Goal: Transaction & Acquisition: Book appointment/travel/reservation

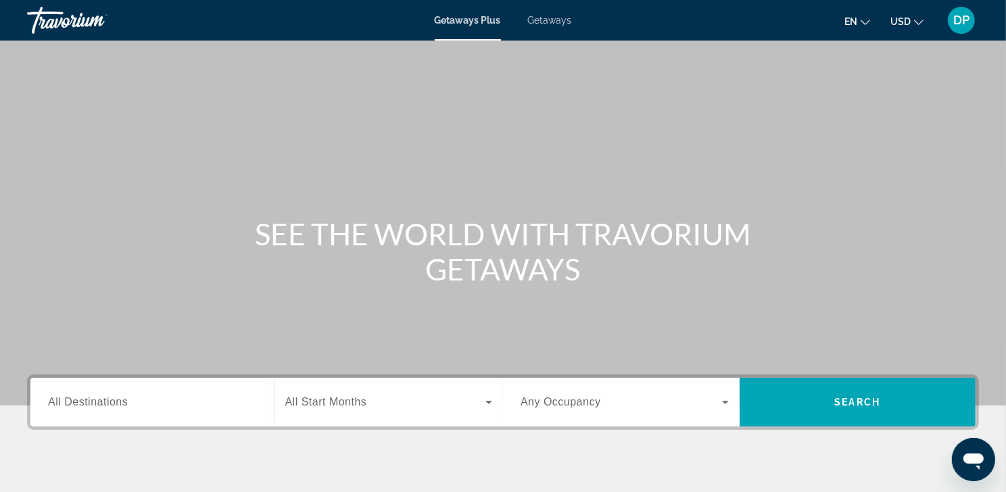
click at [555, 20] on span "Getaways" at bounding box center [550, 20] width 44 height 11
click at [122, 408] on span "All Destinations" at bounding box center [88, 401] width 80 height 11
click at [122, 411] on input "Destination All Destinations" at bounding box center [152, 403] width 208 height 16
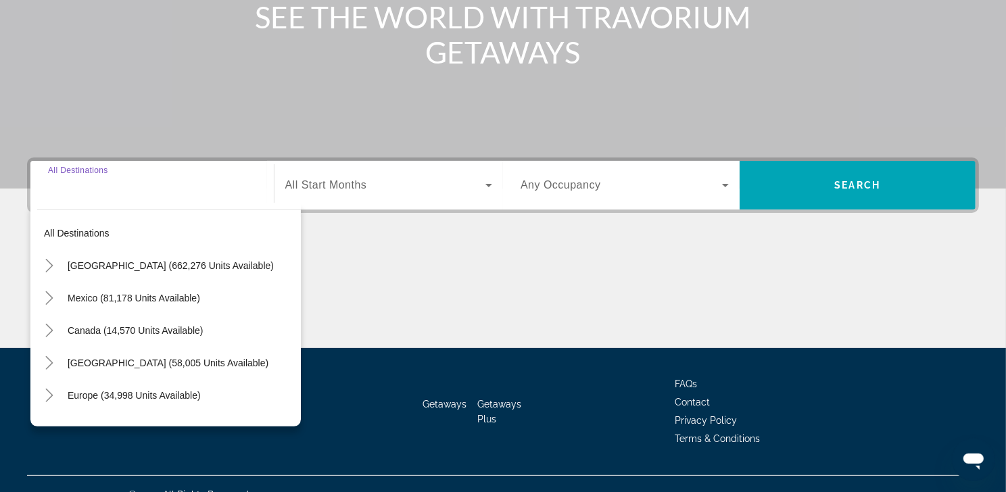
scroll to position [278, 0]
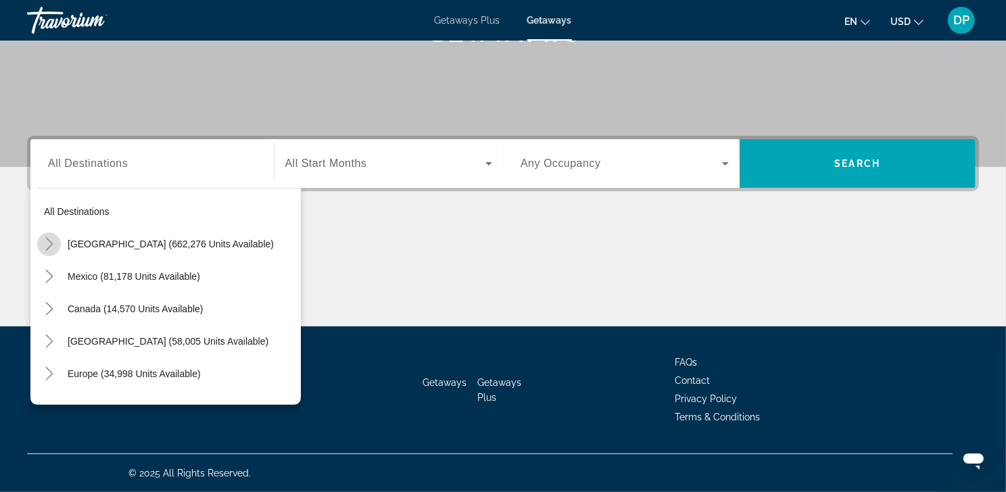
click at [52, 237] on icon "Toggle United States (662,276 units available)" at bounding box center [50, 244] width 14 height 14
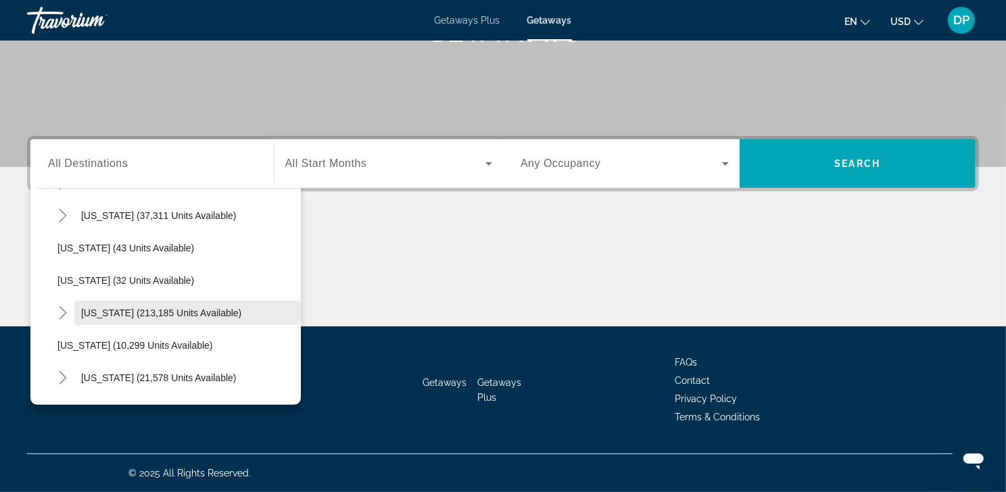
scroll to position [161, 0]
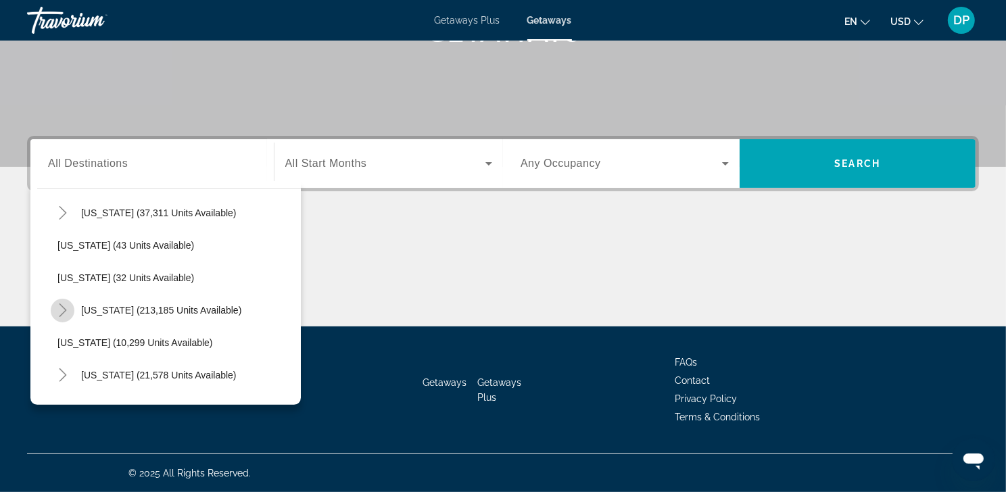
click at [67, 304] on icon "Toggle Florida (213,185 units available)" at bounding box center [63, 311] width 14 height 14
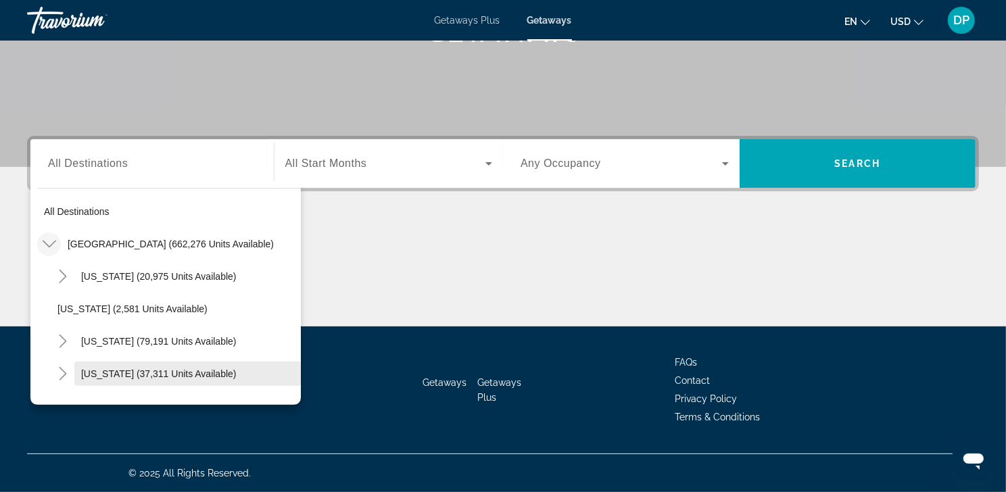
scroll to position [114, 0]
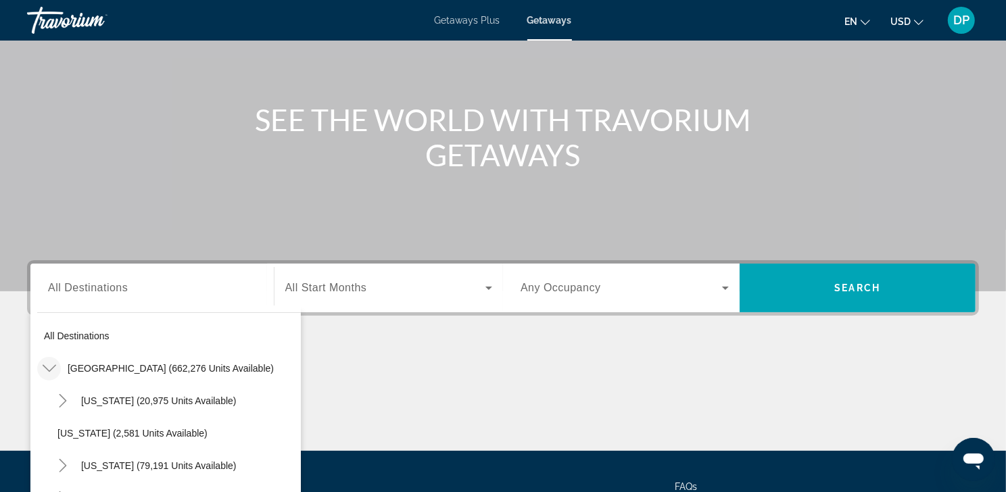
click at [425, 389] on div "Main content" at bounding box center [503, 400] width 952 height 101
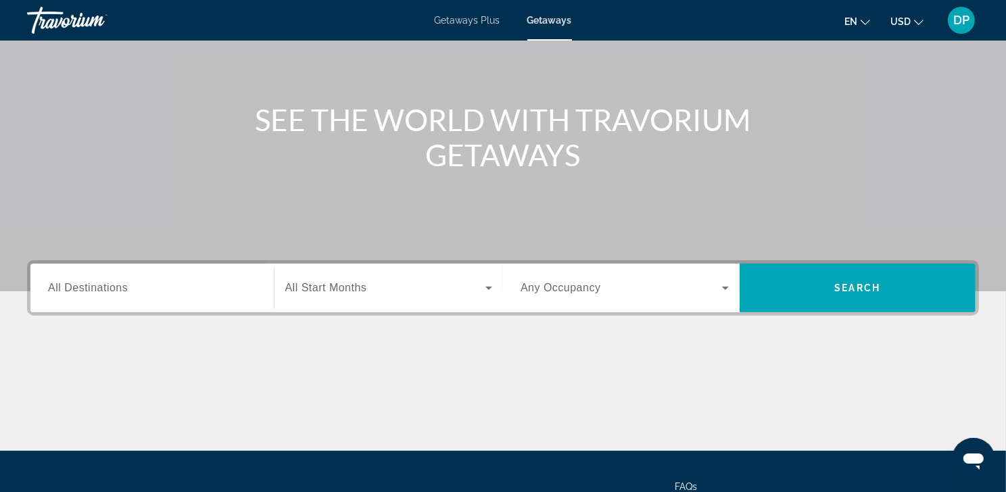
click at [483, 22] on span "Getaways Plus" at bounding box center [468, 20] width 66 height 11
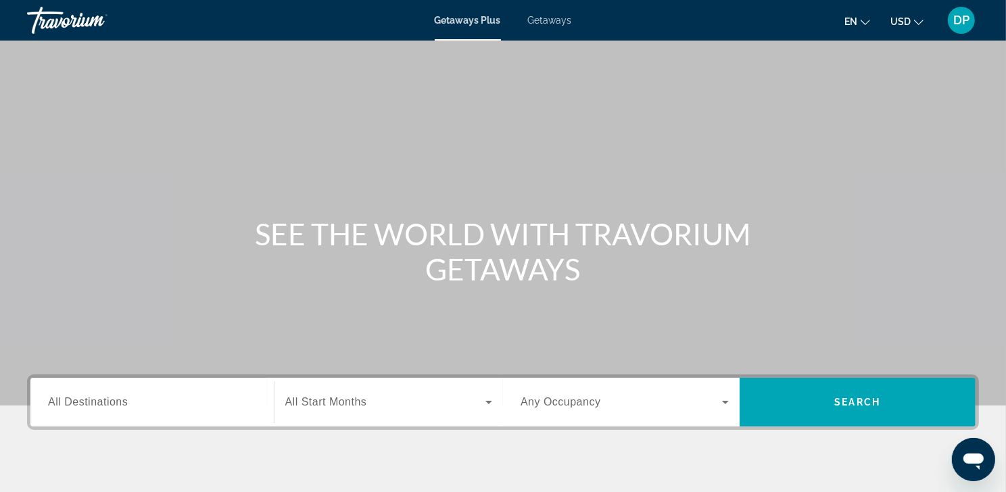
click at [88, 408] on span "All Destinations" at bounding box center [88, 401] width 80 height 11
click at [88, 411] on input "Destination All Destinations" at bounding box center [152, 403] width 208 height 16
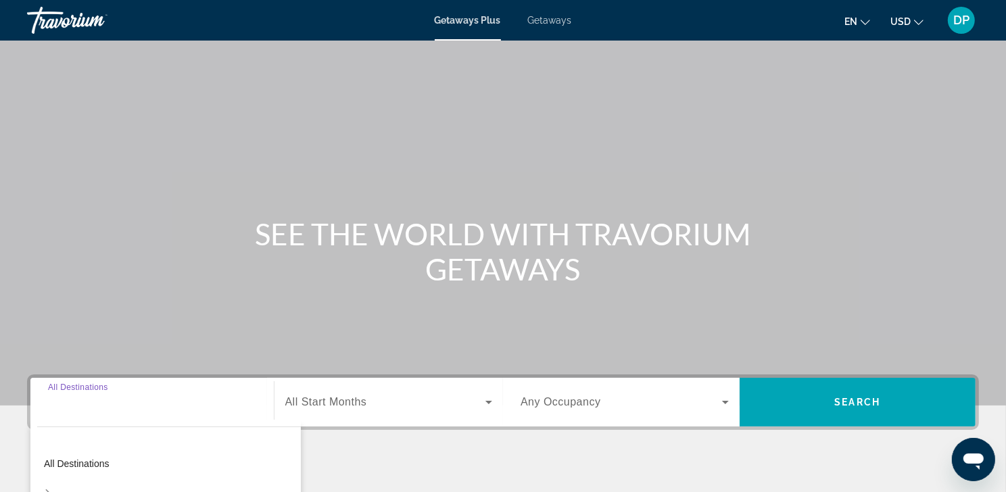
scroll to position [278, 0]
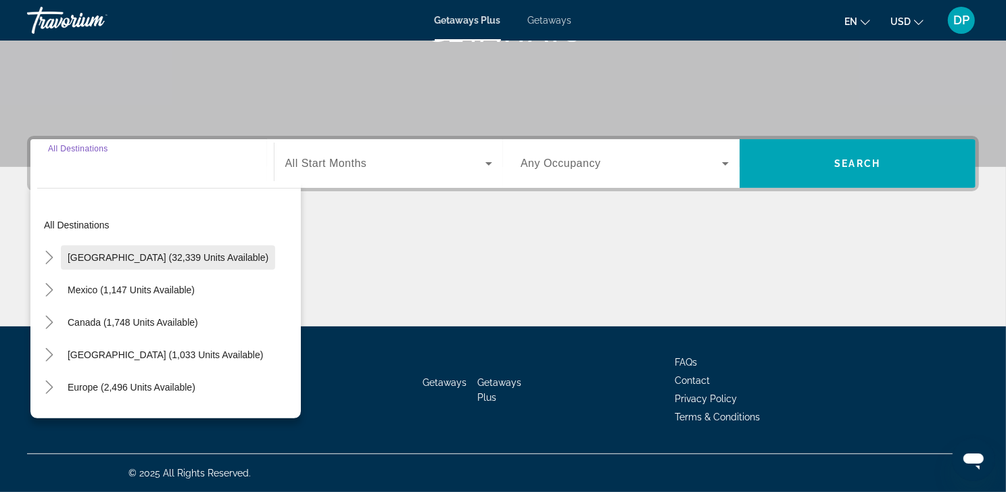
click at [151, 252] on span "[GEOGRAPHIC_DATA] (32,339 units available)" at bounding box center [168, 257] width 201 height 11
type input "**********"
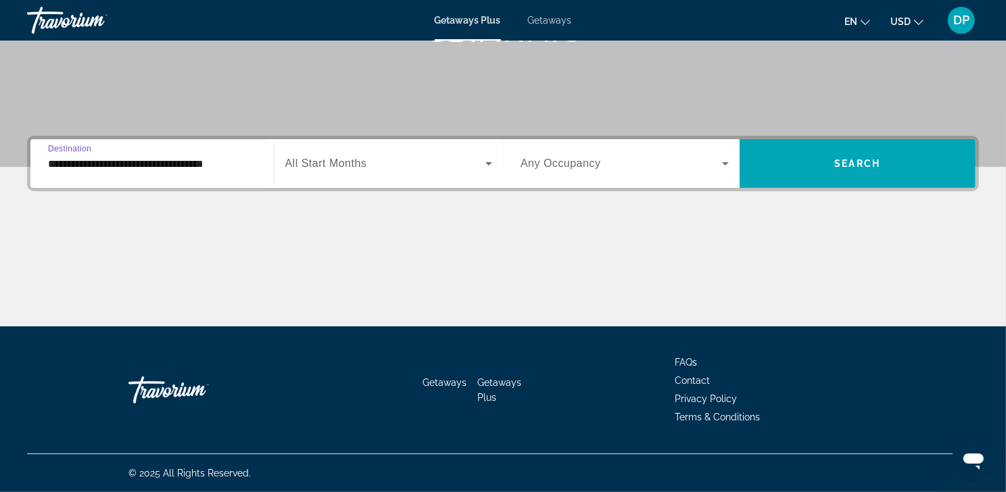
click at [366, 158] on span "All Start Months" at bounding box center [326, 163] width 82 height 11
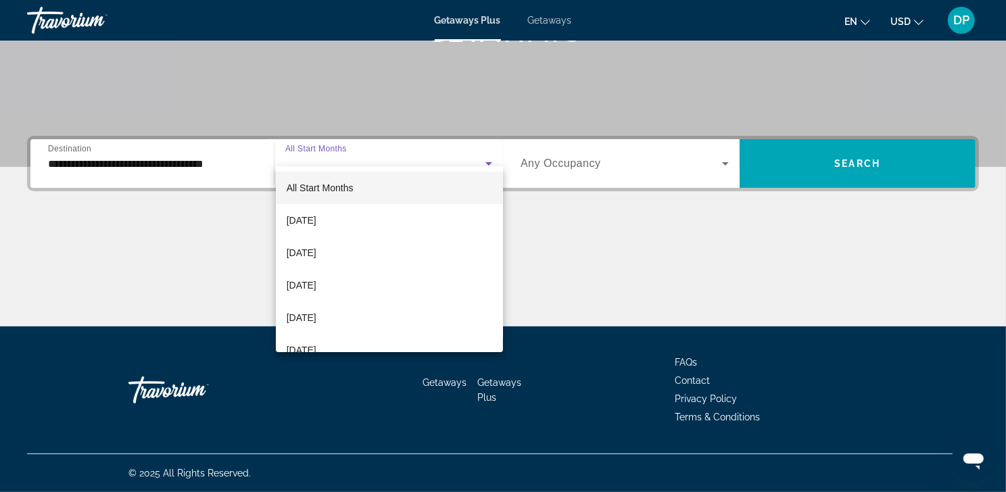
click at [348, 191] on span "All Start Months" at bounding box center [320, 188] width 67 height 11
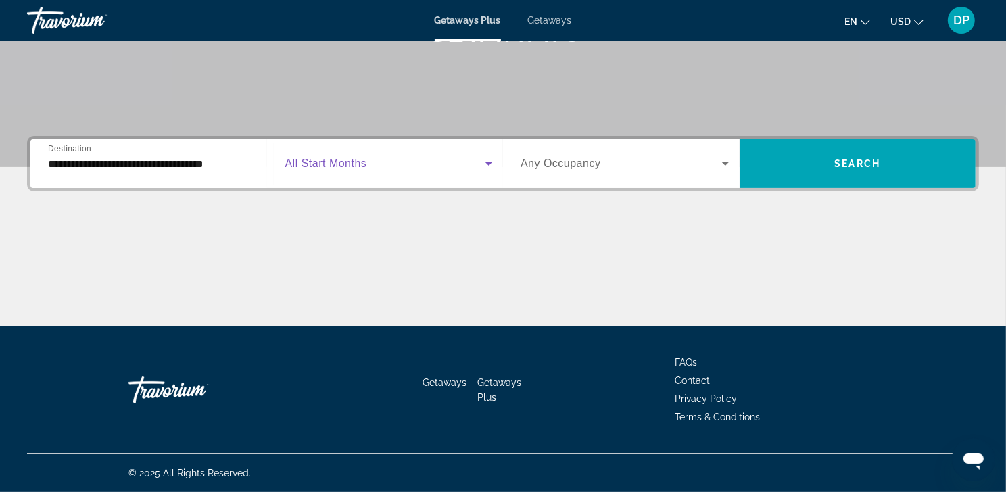
click at [587, 158] on span "Any Occupancy" at bounding box center [561, 163] width 80 height 11
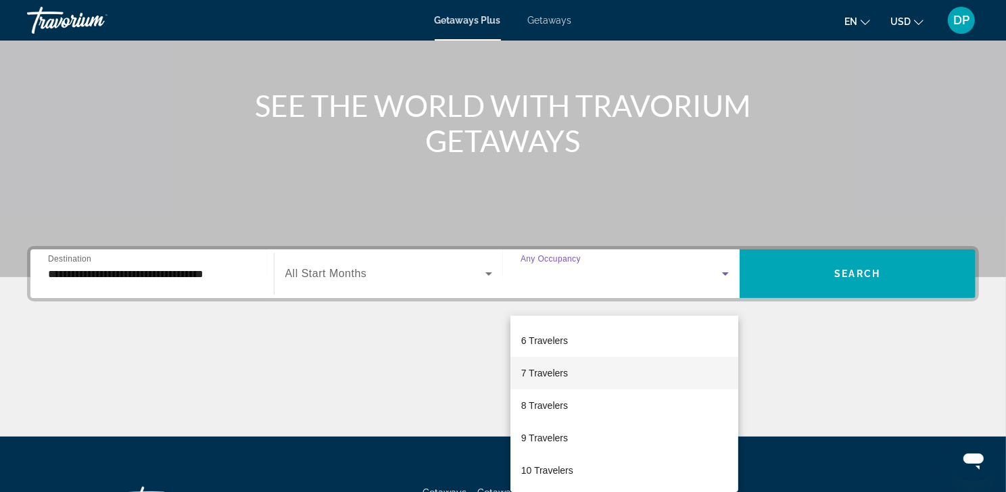
scroll to position [241, 0]
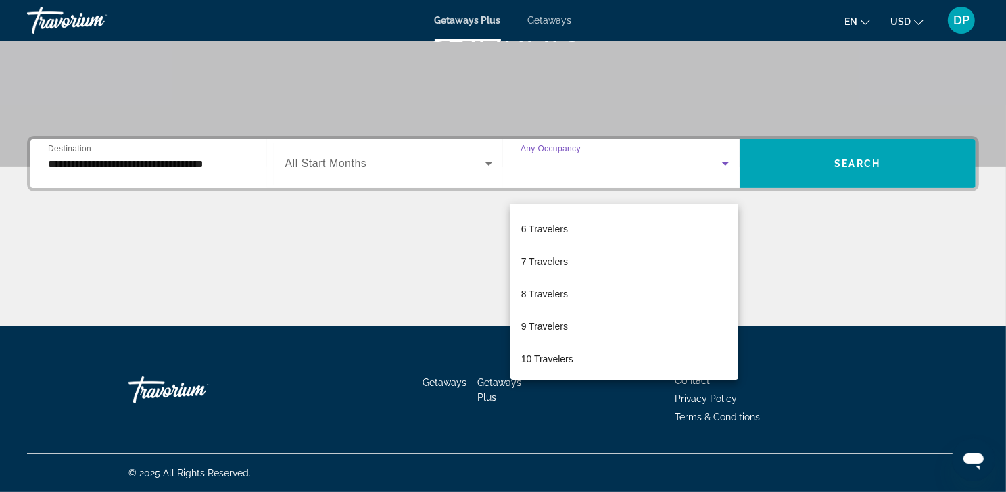
click at [855, 263] on div at bounding box center [503, 246] width 1006 height 492
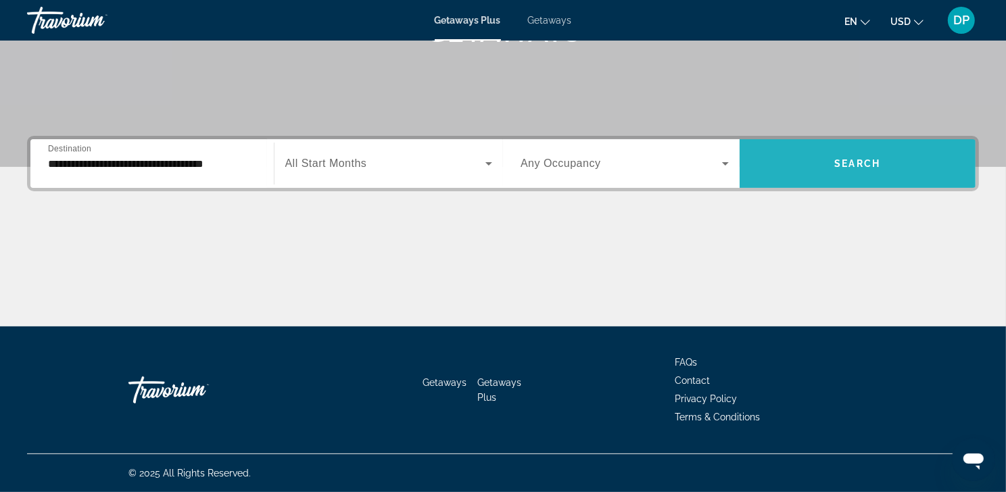
click at [868, 169] on span "Search" at bounding box center [857, 163] width 46 height 11
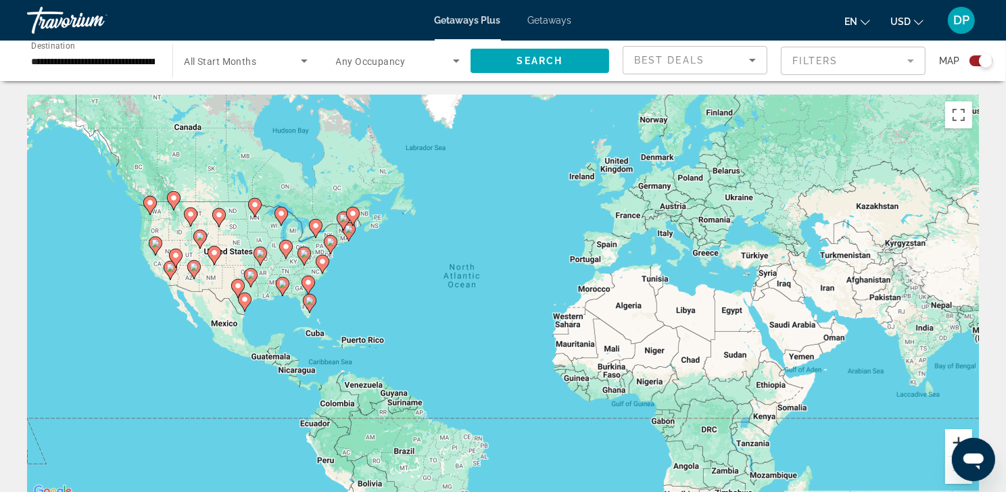
click at [950, 444] on button "Zoom in" at bounding box center [958, 442] width 27 height 27
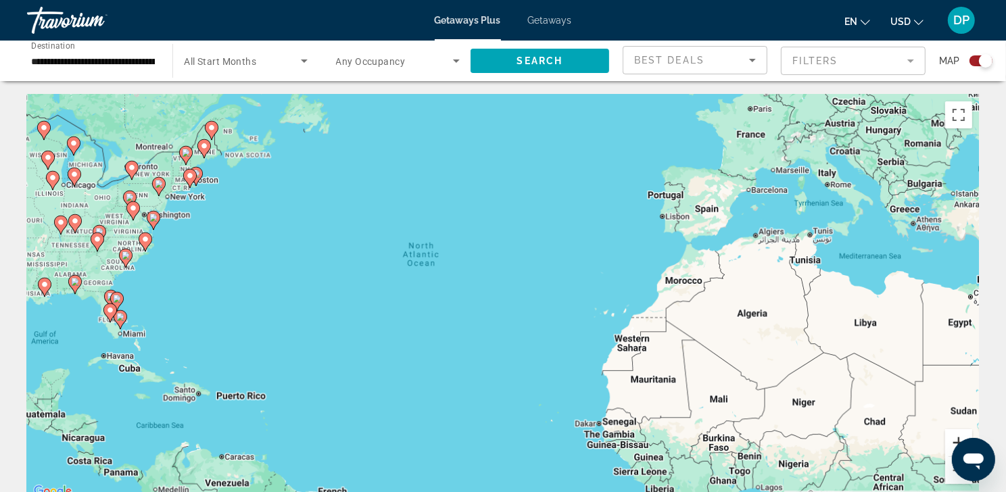
click at [950, 444] on button "Zoom in" at bounding box center [958, 442] width 27 height 27
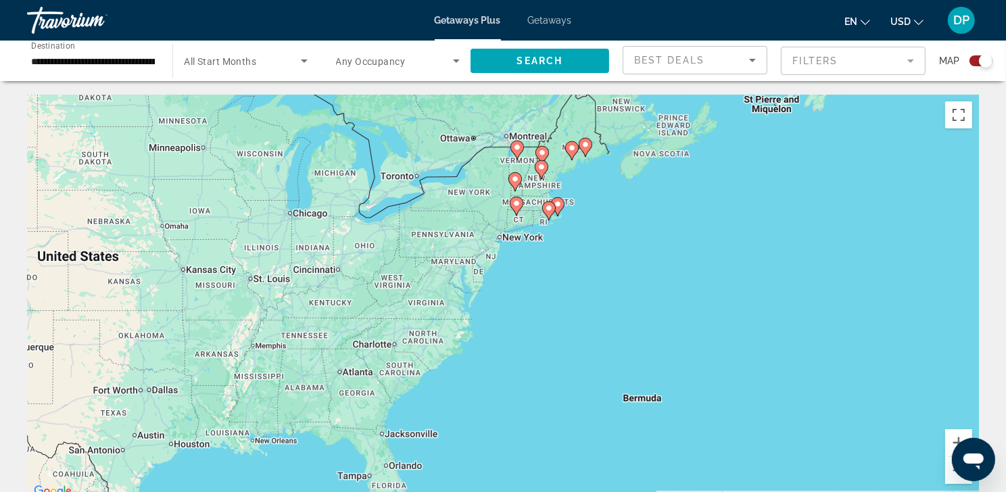
drag, startPoint x: 247, startPoint y: 328, endPoint x: 932, endPoint y: 471, distance: 699.8
click at [932, 471] on div "To activate drag with keyboard, press Alt + Enter. Once in keyboard drag state,…" at bounding box center [503, 298] width 952 height 406
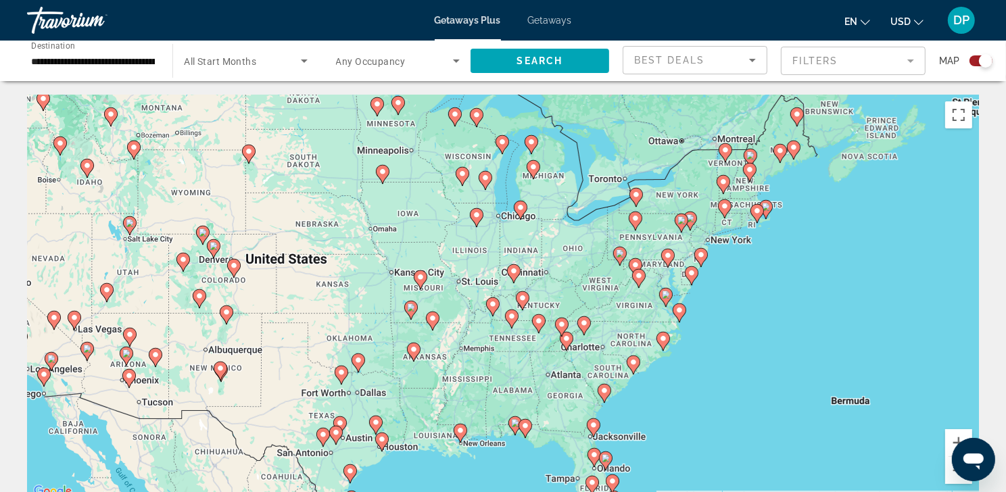
drag, startPoint x: 381, startPoint y: 349, endPoint x: 552, endPoint y: 334, distance: 171.0
click at [552, 334] on div "To activate drag with keyboard, press Alt + Enter. Once in keyboard drag state,…" at bounding box center [503, 298] width 952 height 406
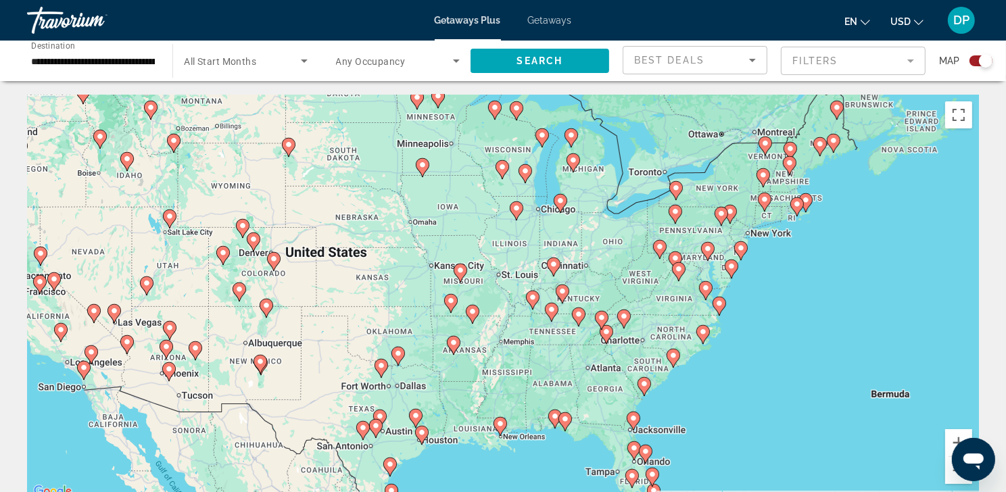
click at [34, 66] on input "**********" at bounding box center [93, 61] width 124 height 16
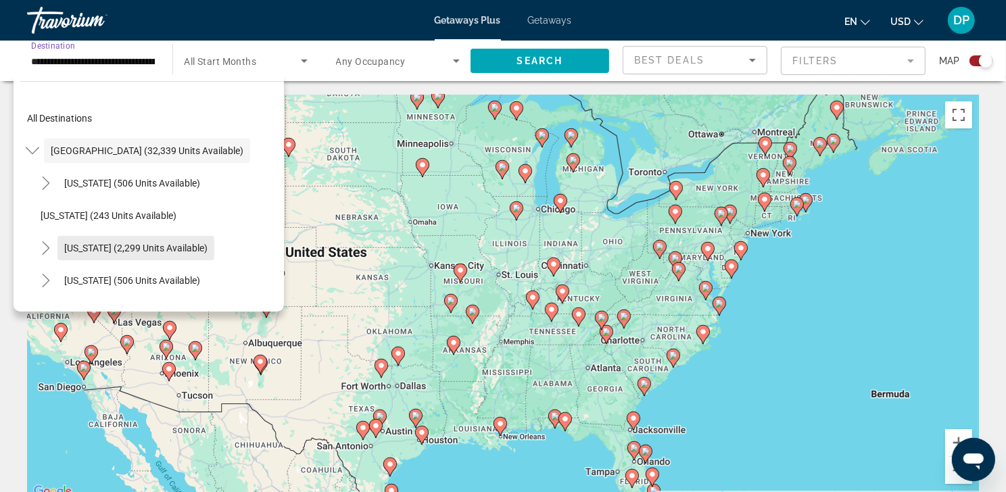
click at [89, 254] on span "[US_STATE] (2,299 units available)" at bounding box center [135, 248] width 143 height 11
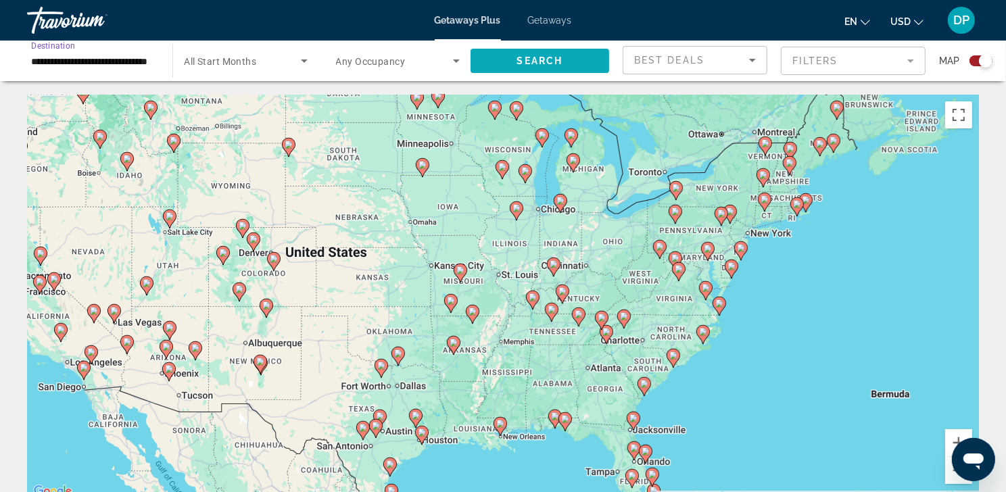
click at [556, 62] on span "Search" at bounding box center [540, 60] width 46 height 11
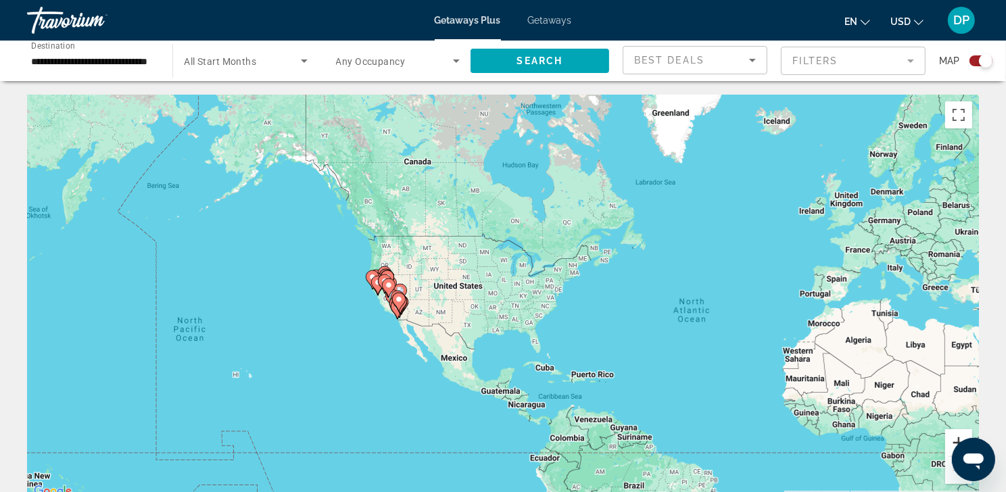
click at [951, 443] on button "Zoom in" at bounding box center [958, 442] width 27 height 27
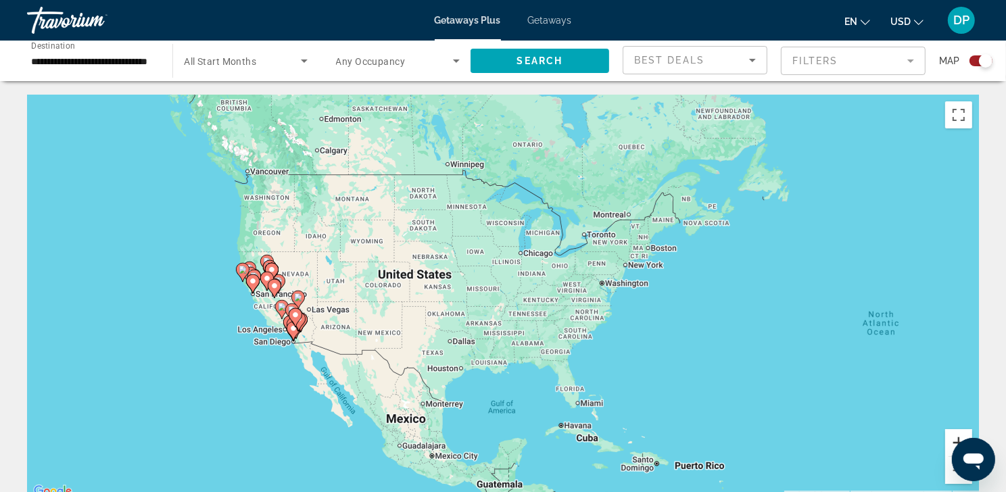
click at [951, 443] on button "Zoom in" at bounding box center [958, 442] width 27 height 27
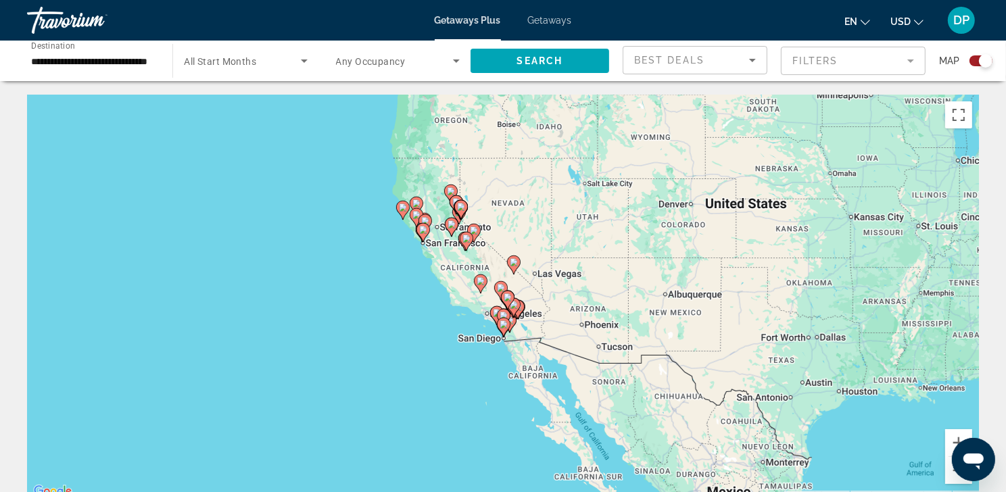
drag, startPoint x: 187, startPoint y: 348, endPoint x: 611, endPoint y: 286, distance: 427.8
click at [611, 286] on div "To activate drag with keyboard, press Alt + Enter. Once in keyboard drag state,…" at bounding box center [503, 298] width 952 height 406
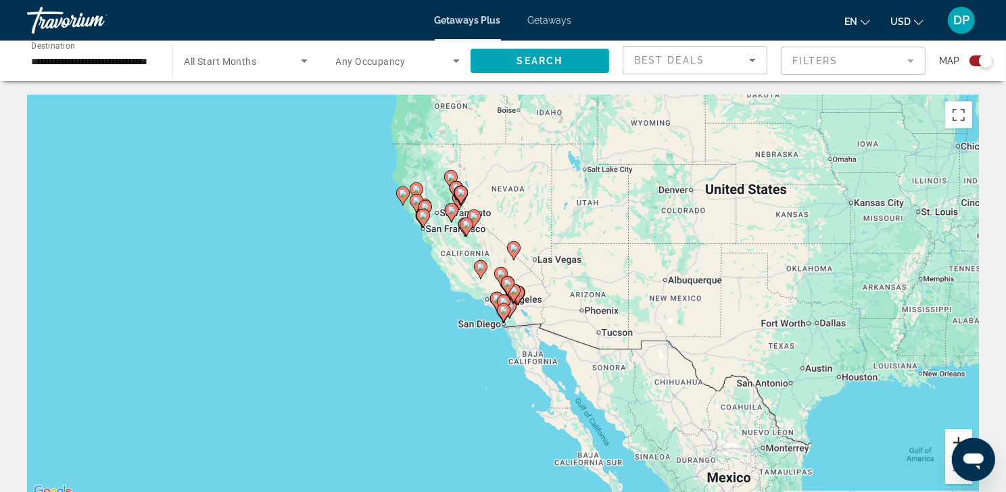
click at [952, 440] on button "Zoom in" at bounding box center [958, 442] width 27 height 27
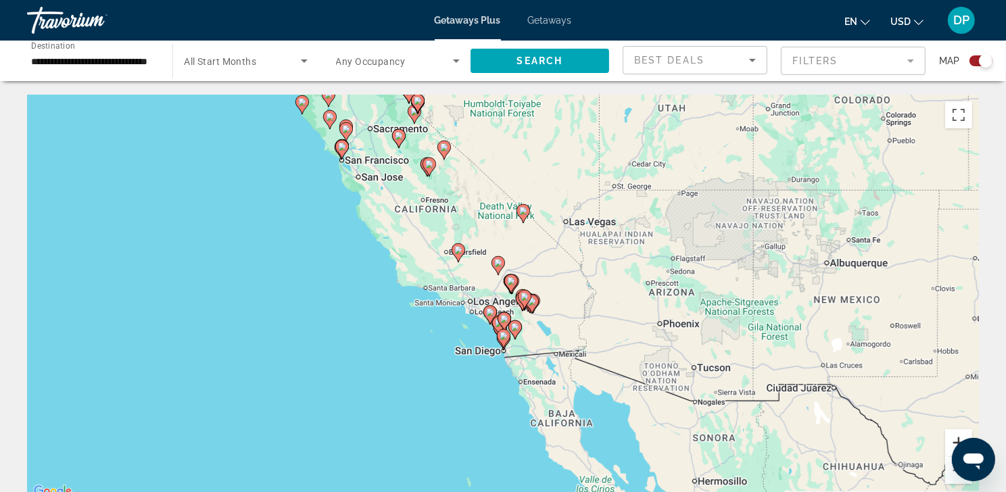
click at [950, 441] on button "Zoom in" at bounding box center [958, 442] width 27 height 27
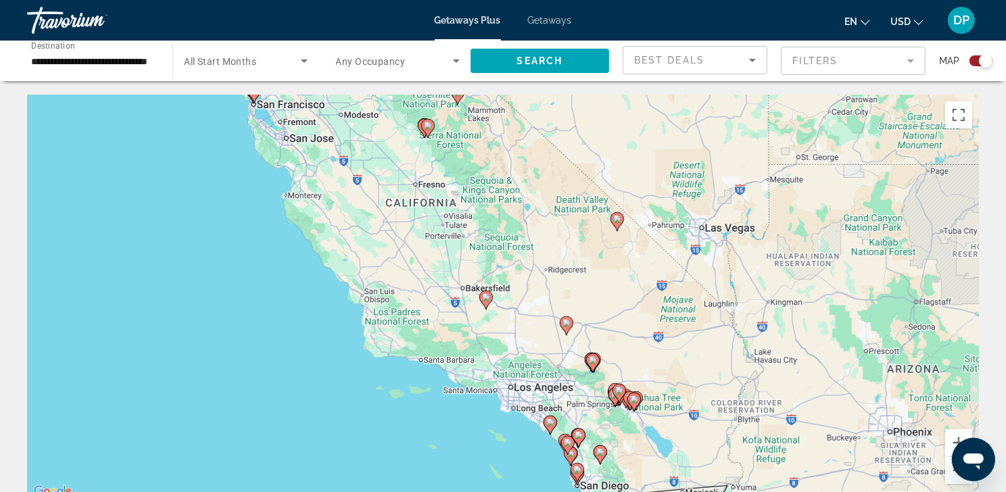
drag, startPoint x: 629, startPoint y: 253, endPoint x: 701, endPoint y: 337, distance: 110.7
click at [701, 337] on div "To activate drag with keyboard, press Alt + Enter. Once in keyboard drag state,…" at bounding box center [503, 298] width 952 height 406
click at [30, 62] on div "**********" at bounding box center [92, 61] width 145 height 39
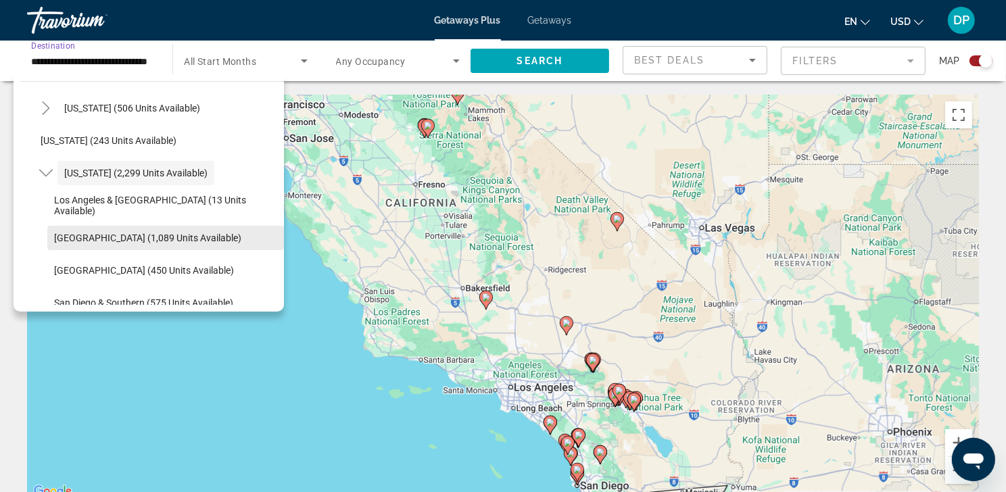
scroll to position [96, 0]
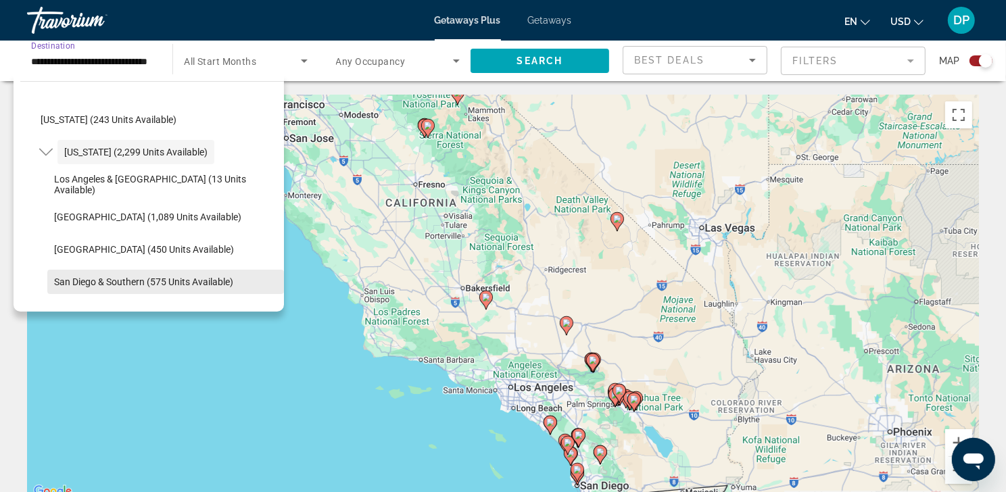
click at [143, 287] on span "San Diego & Southern (575 units available)" at bounding box center [143, 282] width 179 height 11
type input "**********"
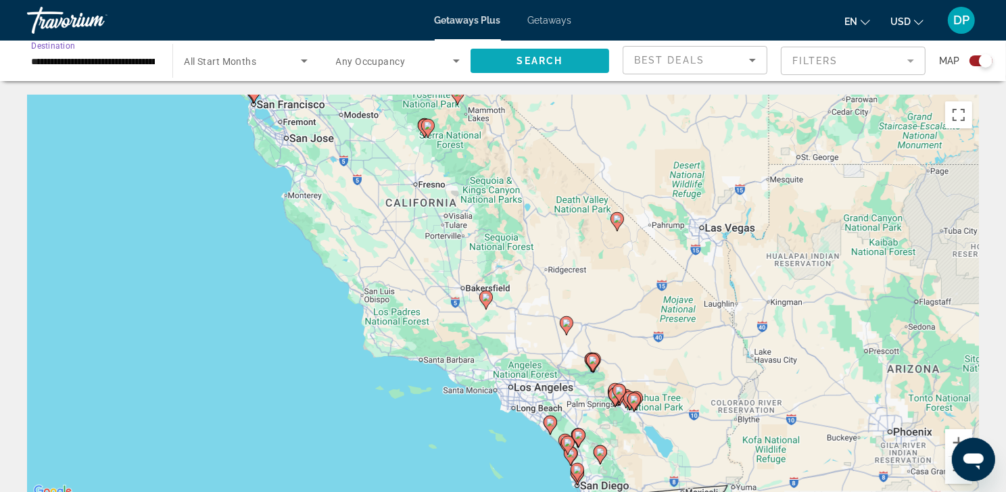
click at [563, 66] on span "Search widget" at bounding box center [540, 61] width 139 height 32
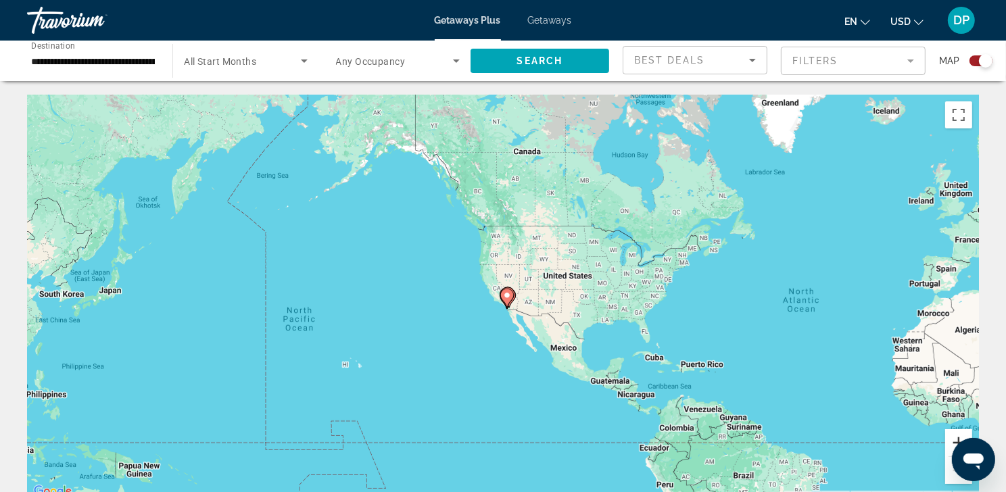
click at [949, 445] on button "Zoom in" at bounding box center [958, 442] width 27 height 27
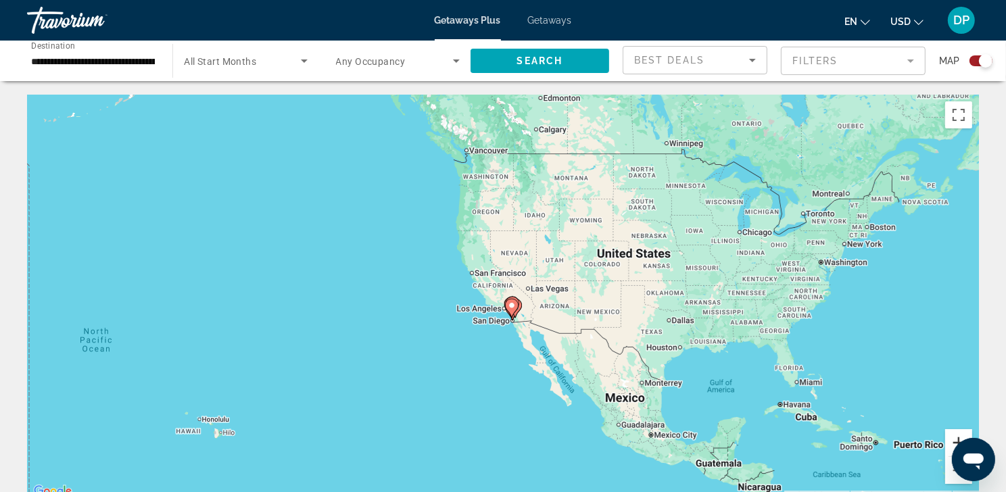
click at [949, 445] on button "Zoom in" at bounding box center [958, 442] width 27 height 27
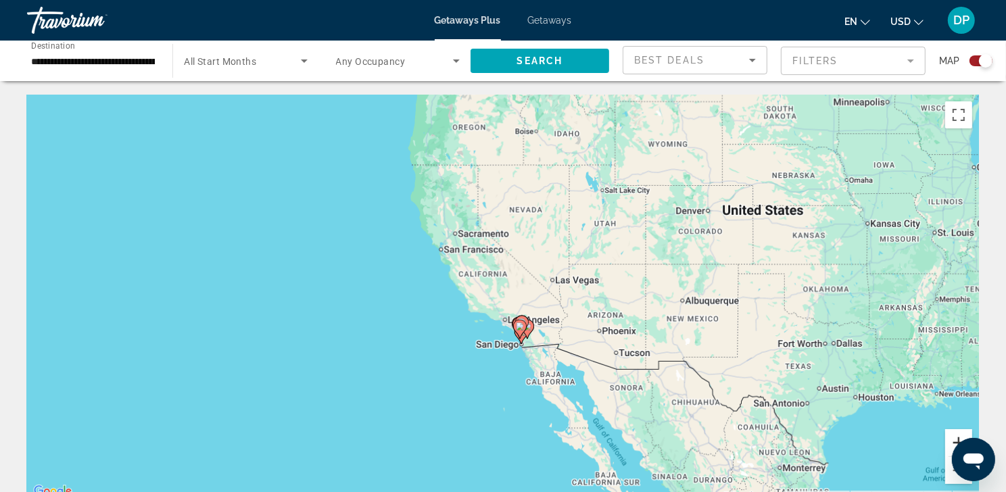
click at [949, 445] on button "Zoom in" at bounding box center [958, 442] width 27 height 27
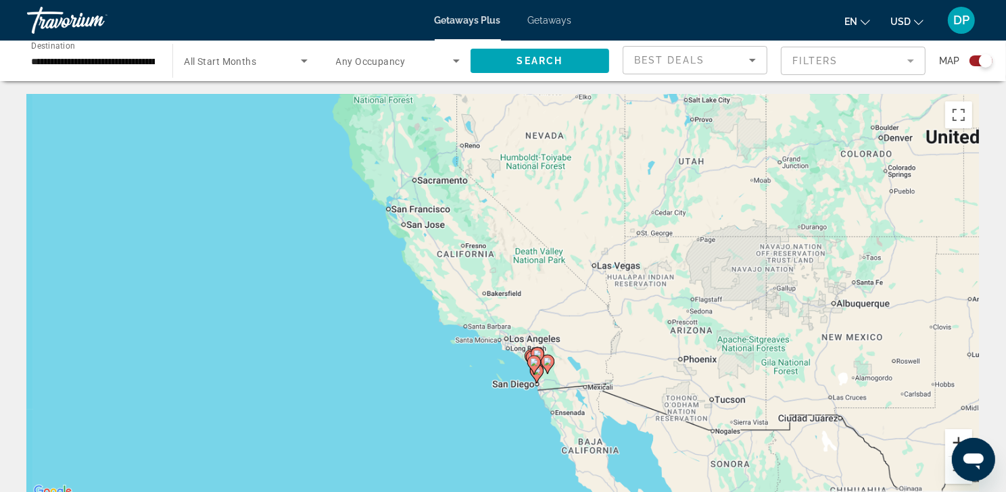
click at [949, 445] on button "Zoom in" at bounding box center [958, 442] width 27 height 27
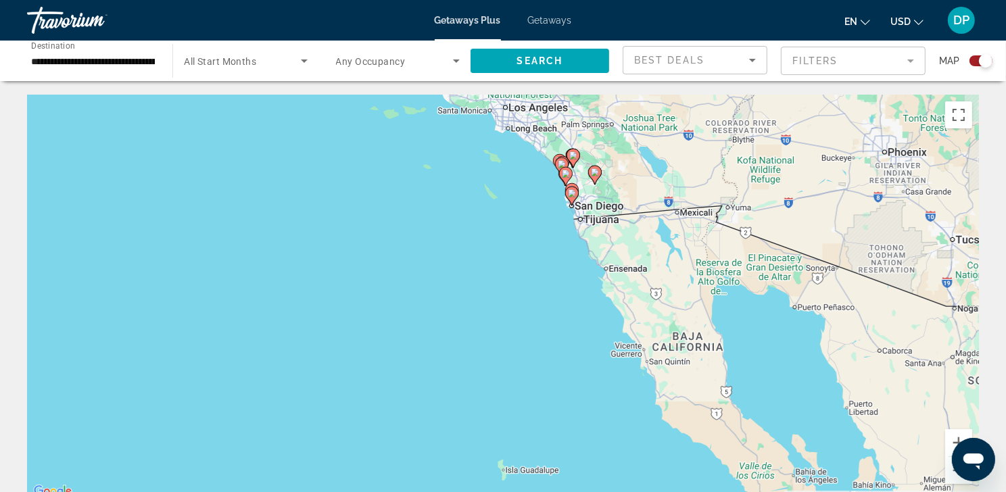
drag, startPoint x: 638, startPoint y: 453, endPoint x: 632, endPoint y: 168, distance: 284.7
click at [632, 168] on div "To activate drag with keyboard, press Alt + Enter. Once in keyboard drag state,…" at bounding box center [503, 298] width 952 height 406
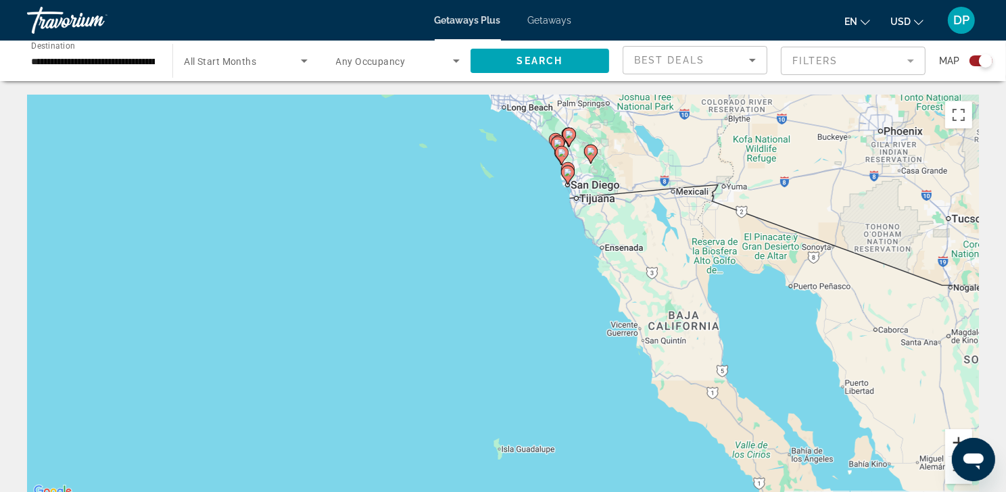
click at [945, 448] on button "Zoom in" at bounding box center [958, 442] width 27 height 27
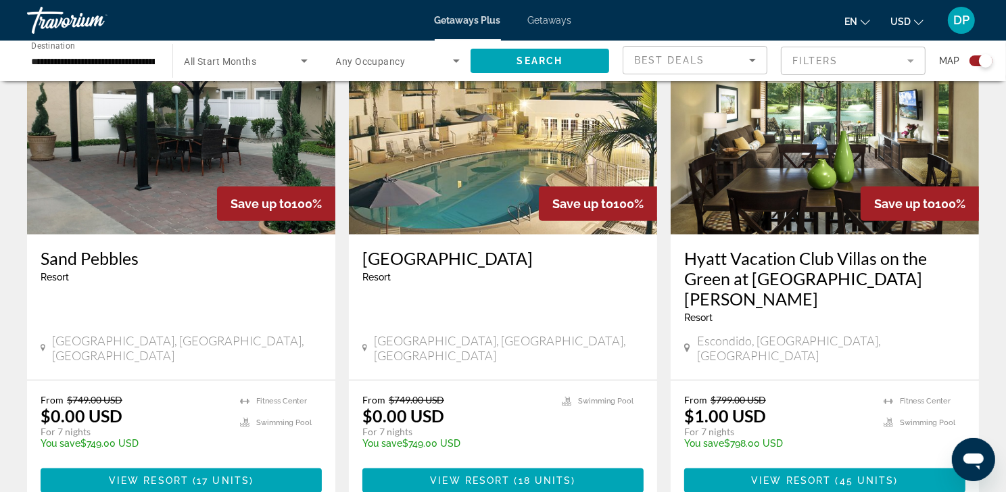
scroll to position [533, 0]
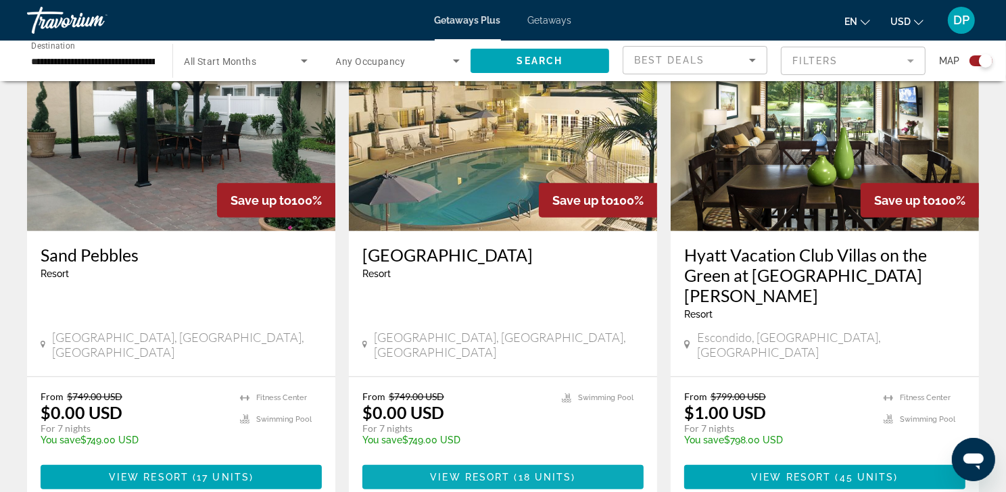
click at [515, 472] on span "( 18 units )" at bounding box center [543, 477] width 66 height 11
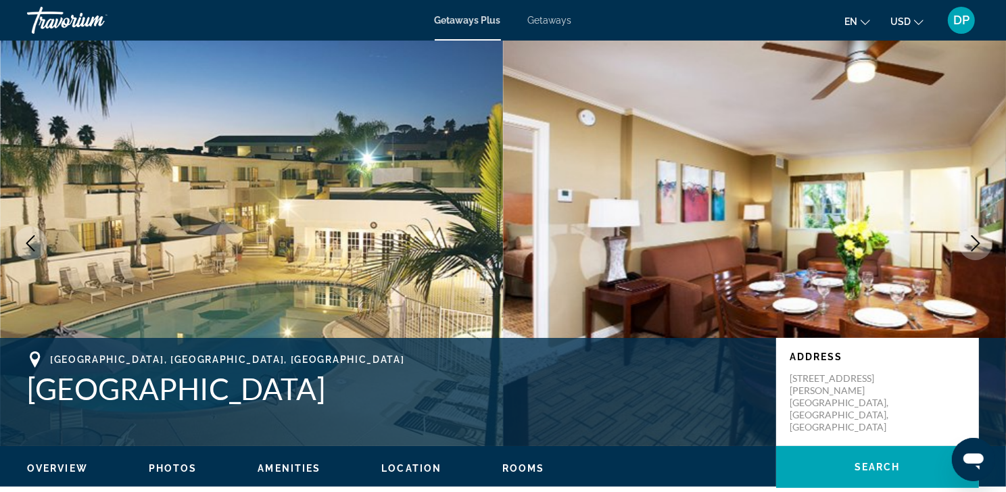
click at [974, 252] on icon "Next image" at bounding box center [976, 243] width 16 height 16
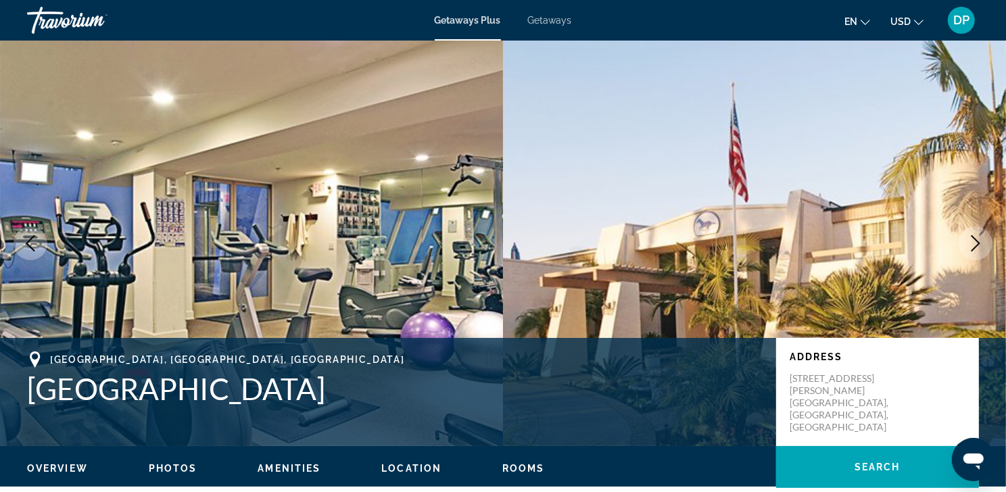
click at [974, 252] on icon "Next image" at bounding box center [976, 243] width 16 height 16
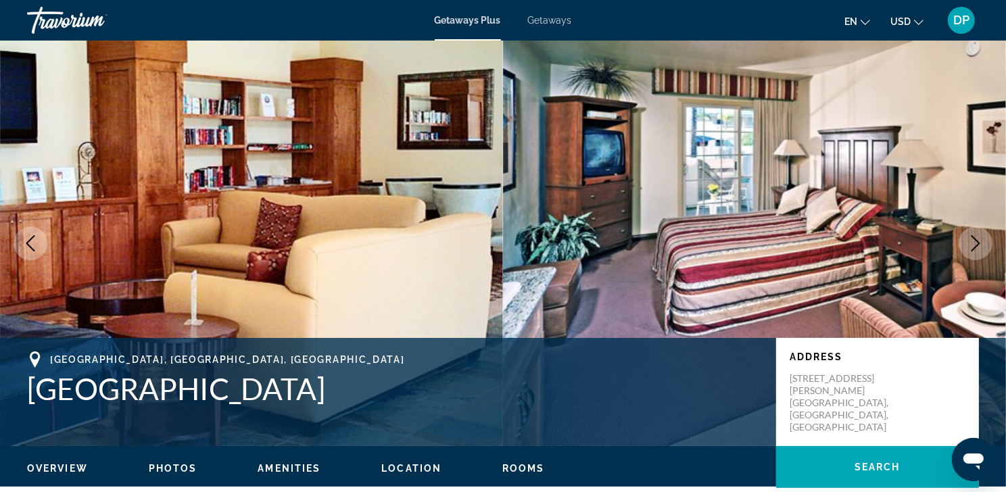
click at [974, 252] on icon "Next image" at bounding box center [976, 243] width 16 height 16
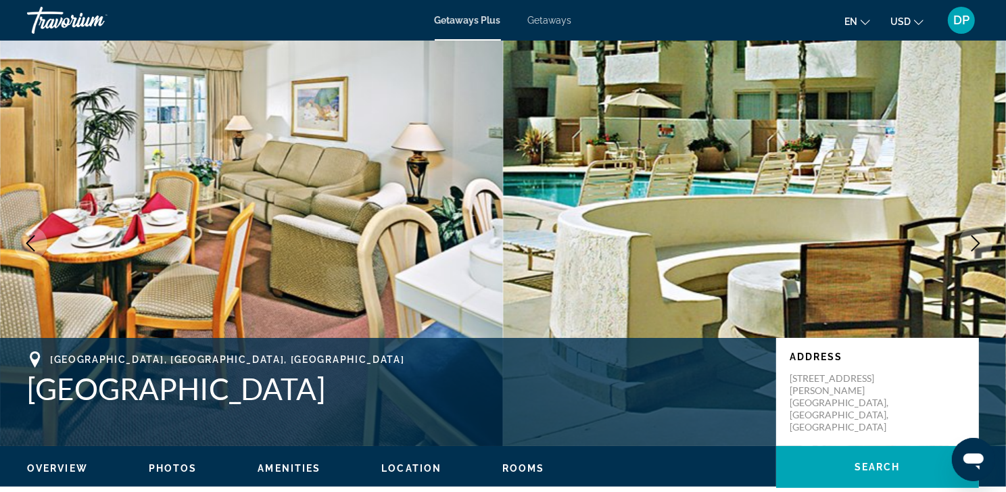
click at [975, 252] on icon "Next image" at bounding box center [976, 243] width 16 height 16
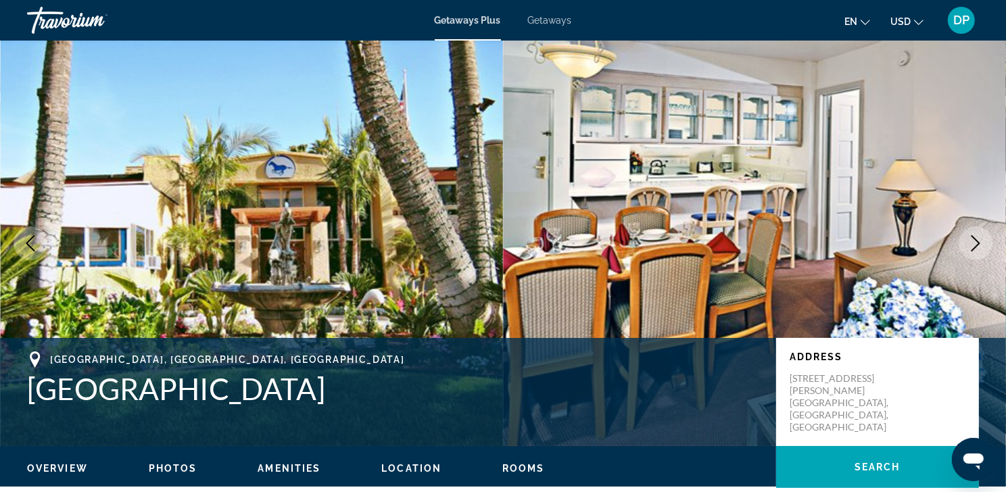
click at [978, 260] on button "Next image" at bounding box center [976, 244] width 34 height 34
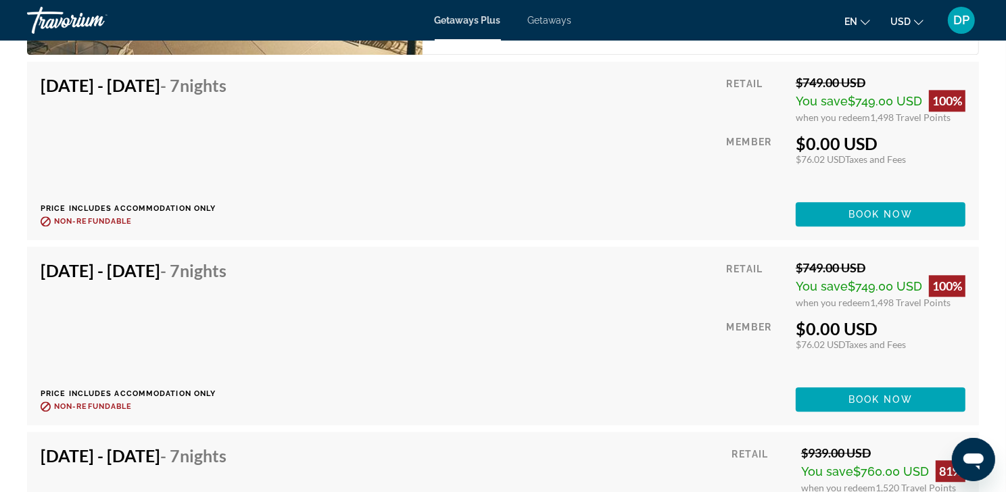
scroll to position [2740, 0]
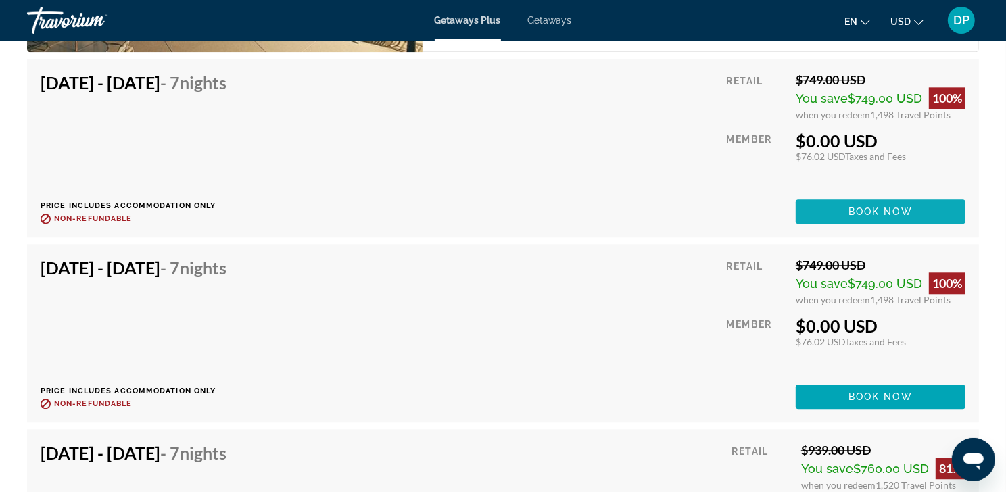
click at [893, 217] on span "Book now" at bounding box center [881, 211] width 64 height 11
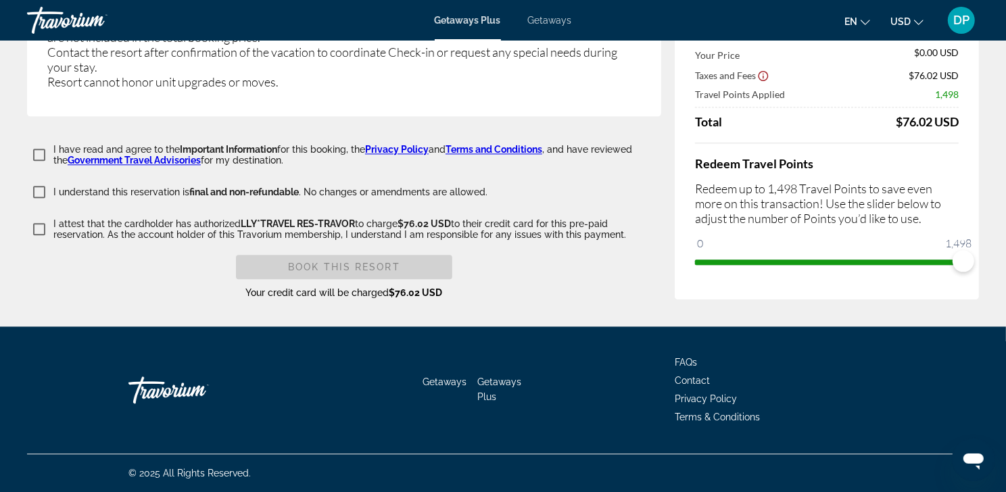
scroll to position [2678, 0]
click at [961, 20] on span "DP" at bounding box center [961, 21] width 16 height 14
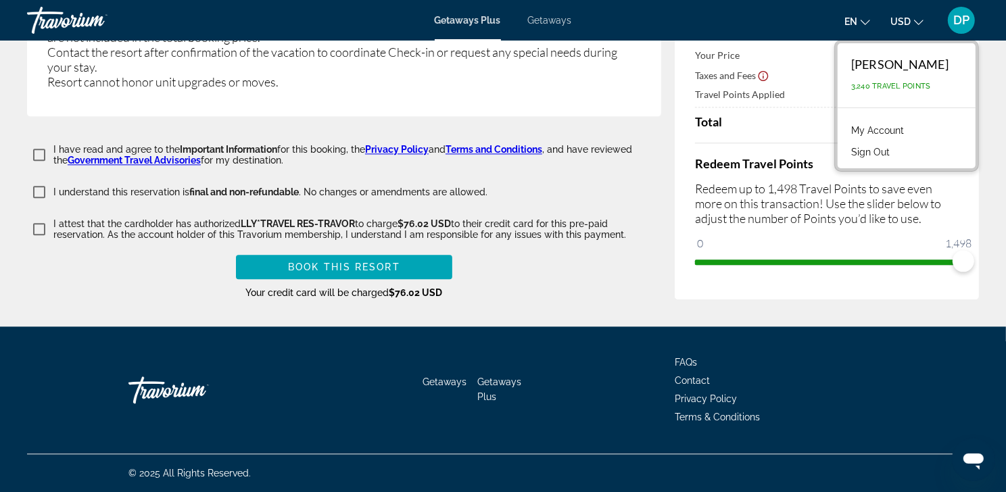
click at [885, 134] on link "My Account" at bounding box center [878, 131] width 66 height 18
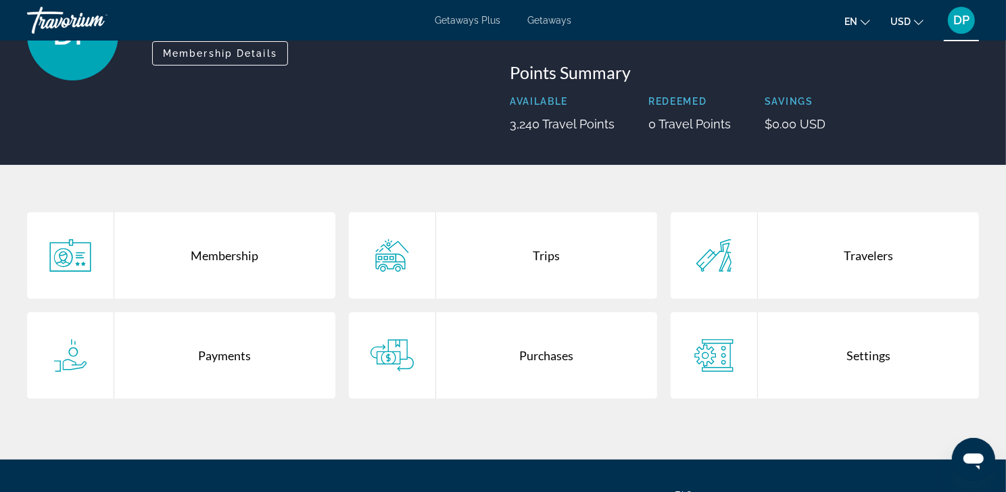
scroll to position [218, 0]
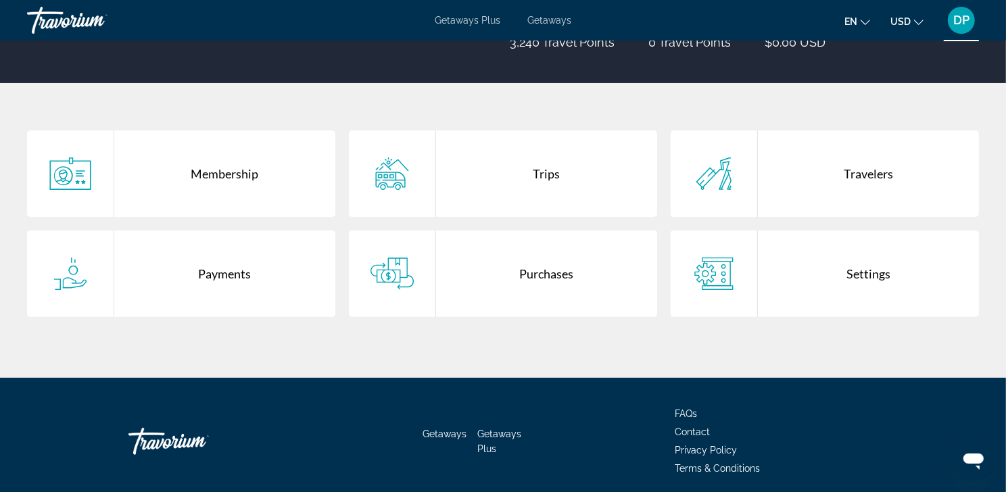
click at [550, 195] on div "Trips" at bounding box center [546, 174] width 221 height 87
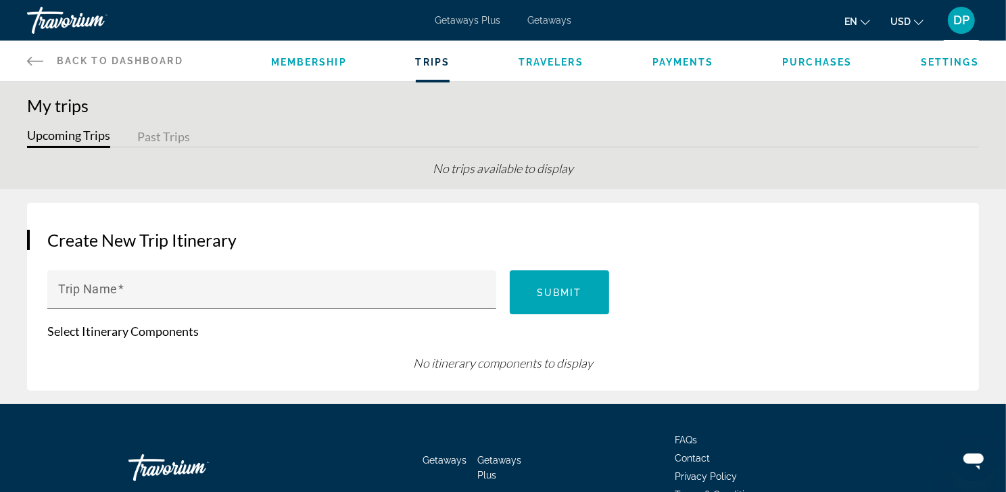
click at [552, 22] on span "Getaways" at bounding box center [549, 20] width 44 height 11
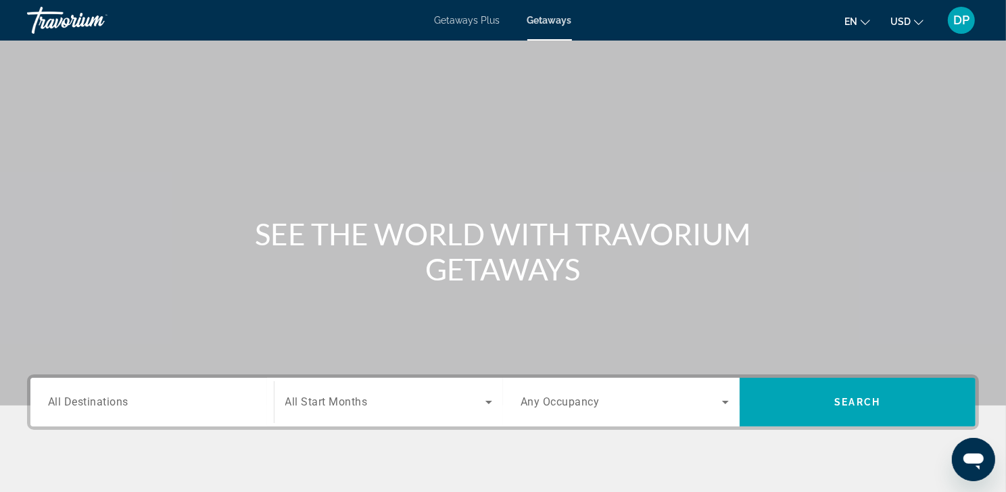
click at [62, 408] on span "All Destinations" at bounding box center [88, 402] width 80 height 13
click at [62, 411] on input "Destination All Destinations" at bounding box center [152, 403] width 208 height 16
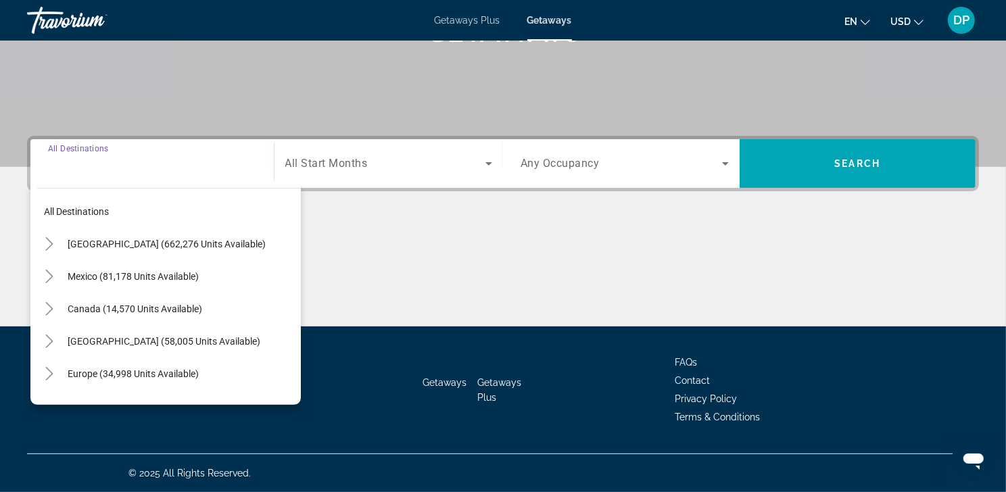
scroll to position [278, 0]
